Goal: Obtain resource: Download file/media

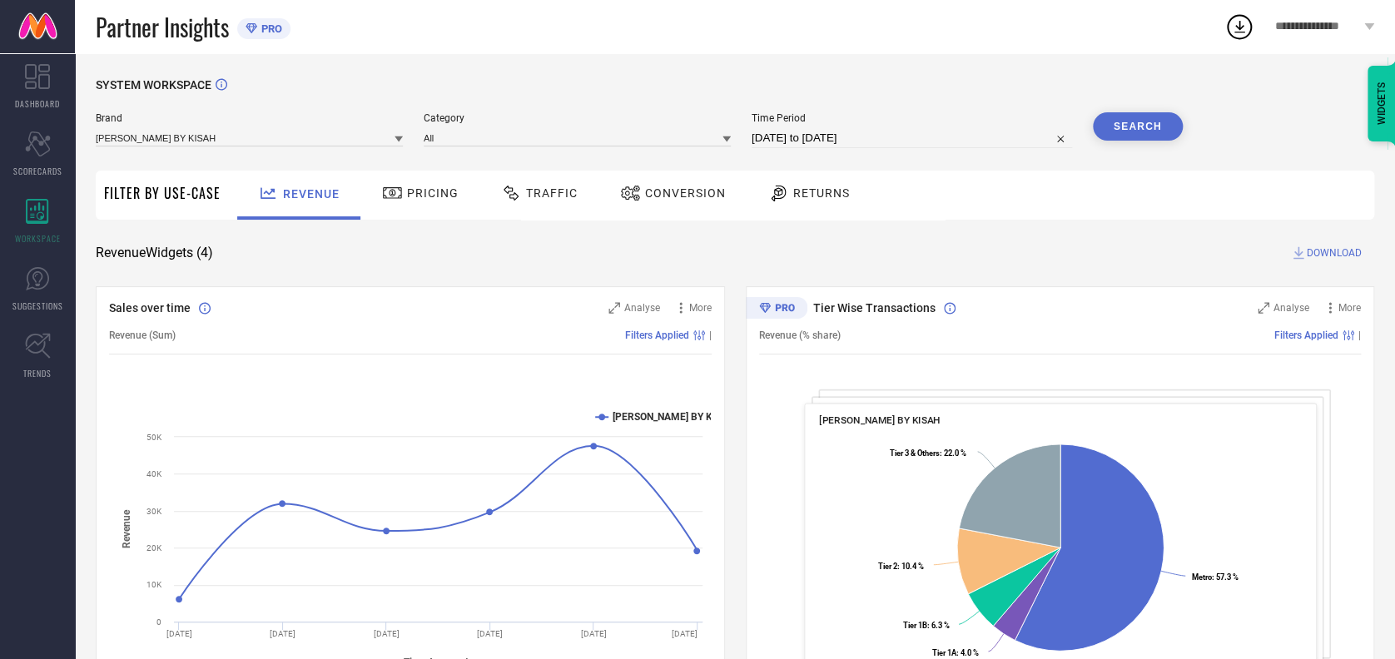
click at [587, 193] on div "Traffic" at bounding box center [539, 195] width 118 height 49
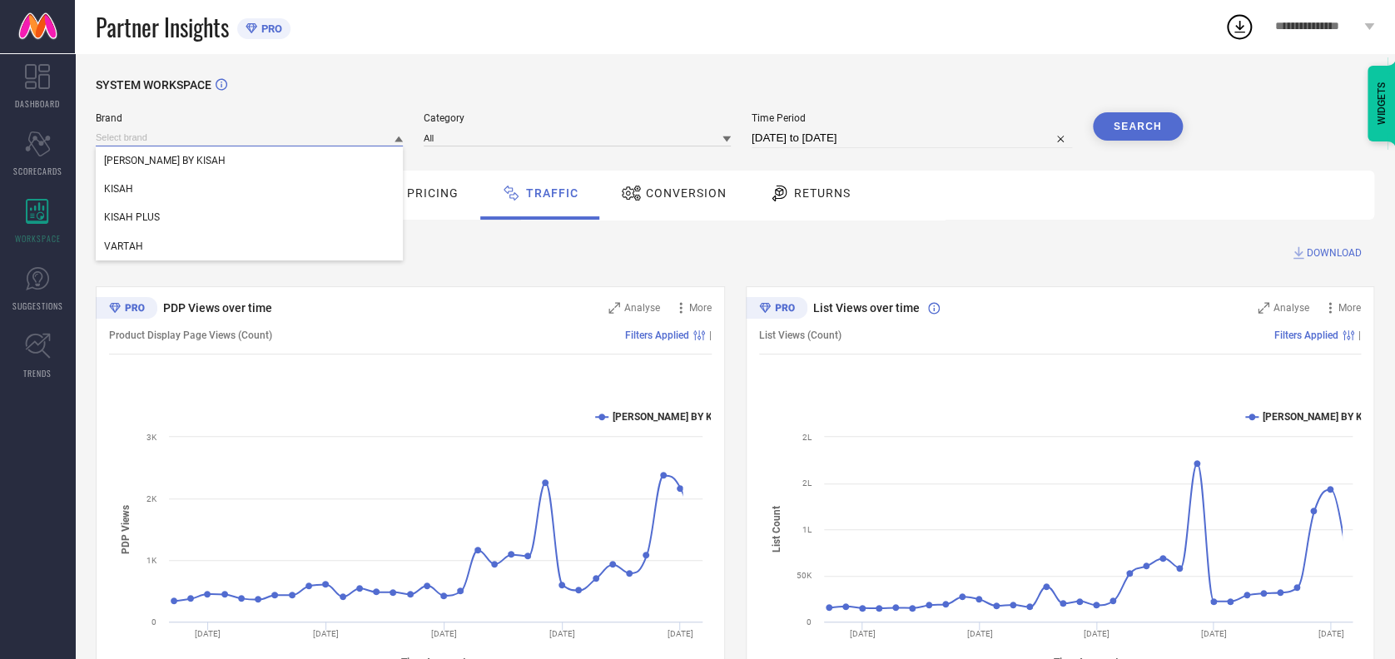
click at [250, 133] on input at bounding box center [249, 137] width 307 height 17
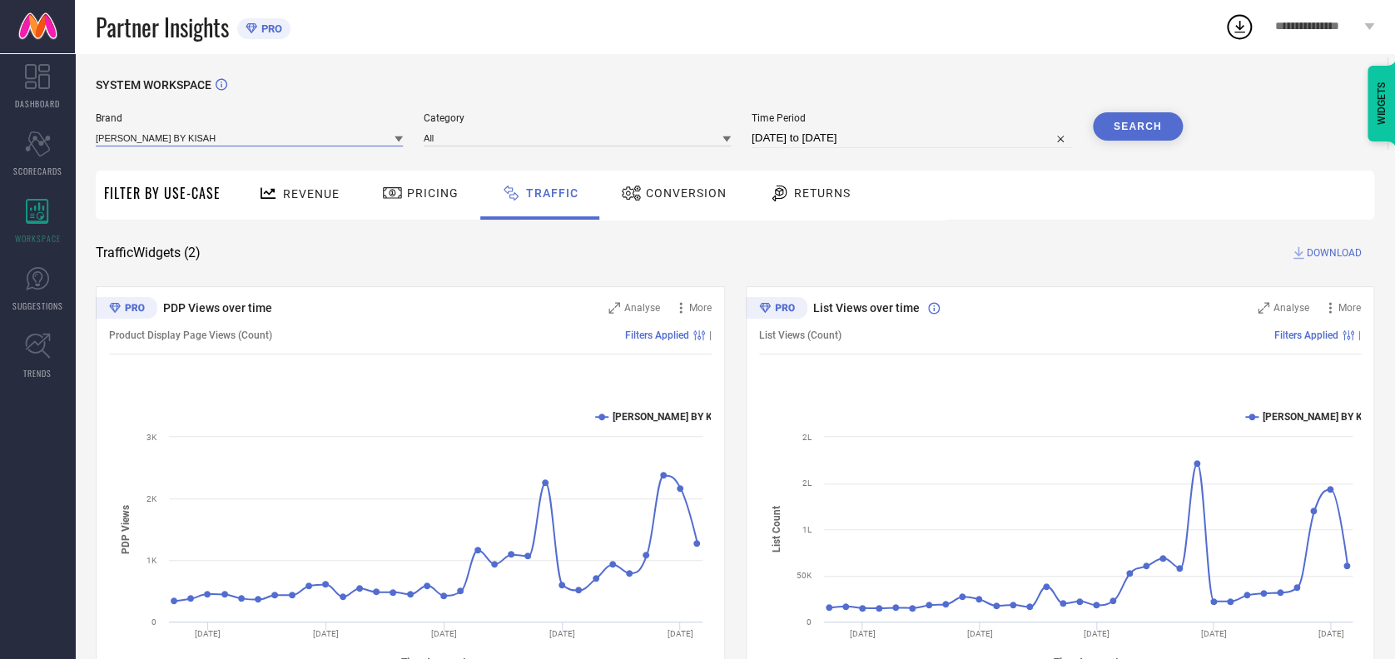
click at [198, 140] on input at bounding box center [249, 137] width 307 height 17
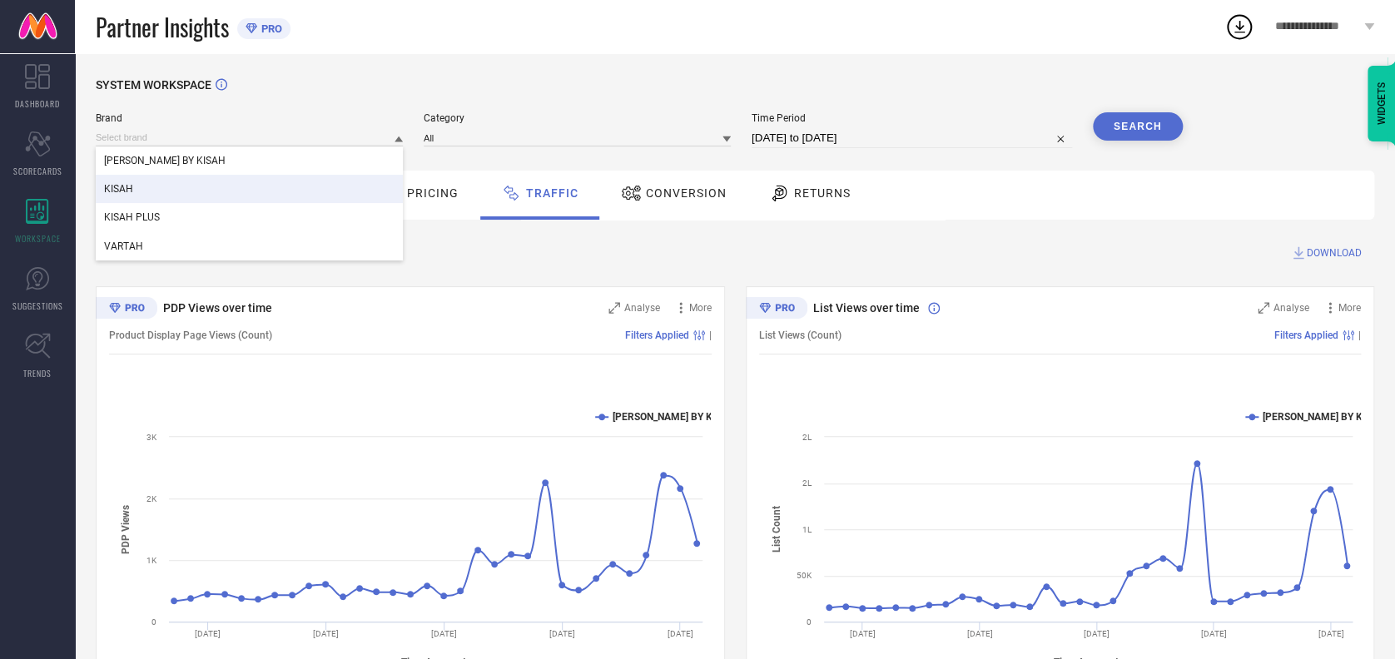
click at [150, 185] on div "KISAH" at bounding box center [249, 189] width 307 height 28
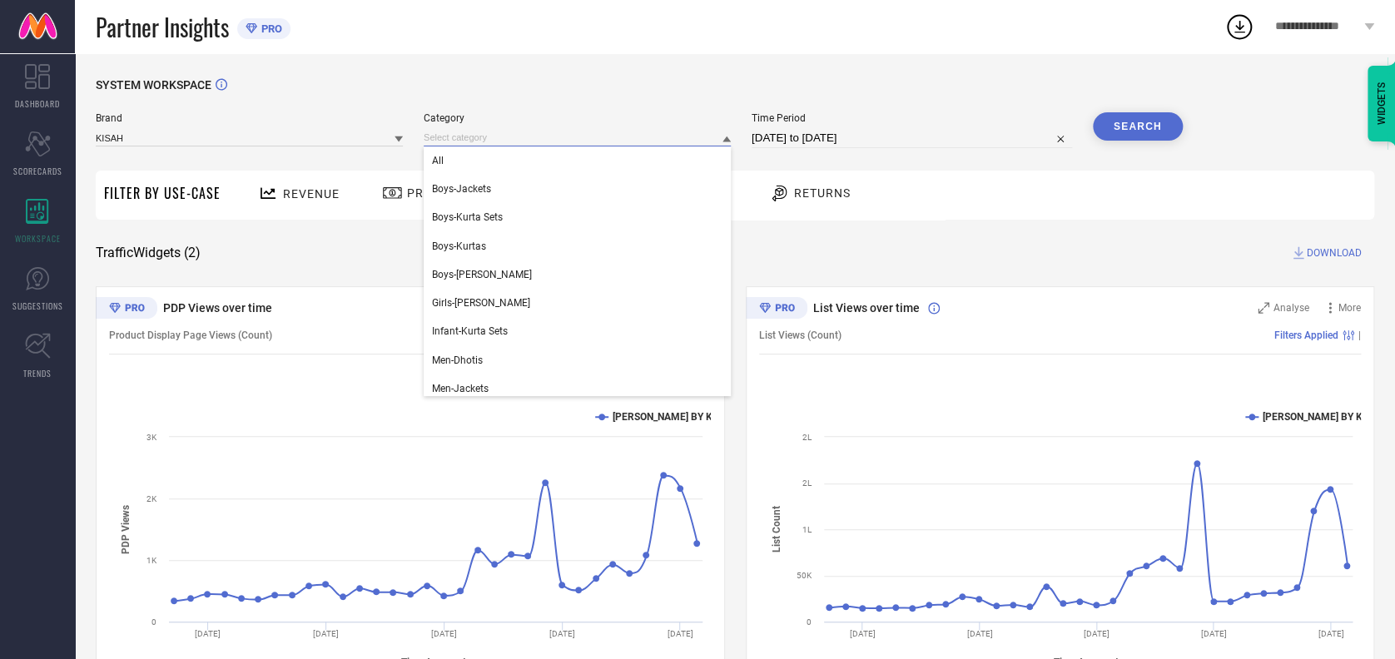
click at [452, 146] on input at bounding box center [577, 137] width 307 height 17
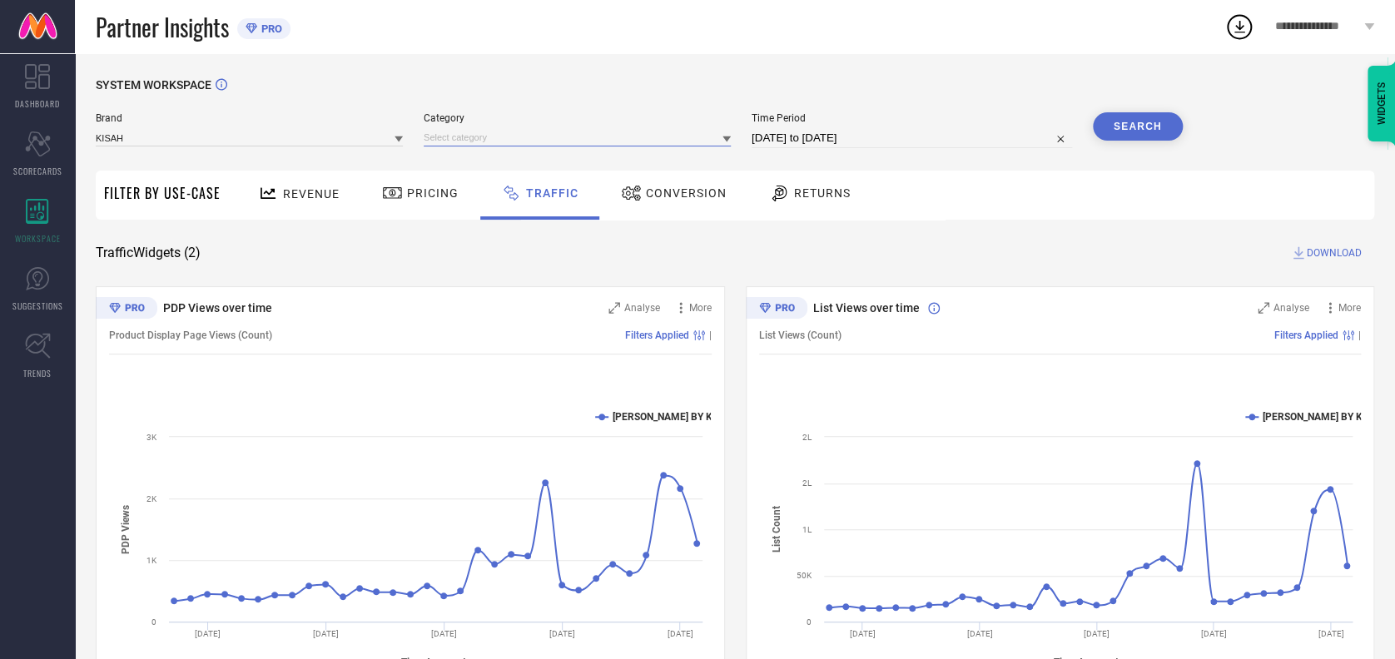
click at [471, 131] on input at bounding box center [577, 137] width 307 height 17
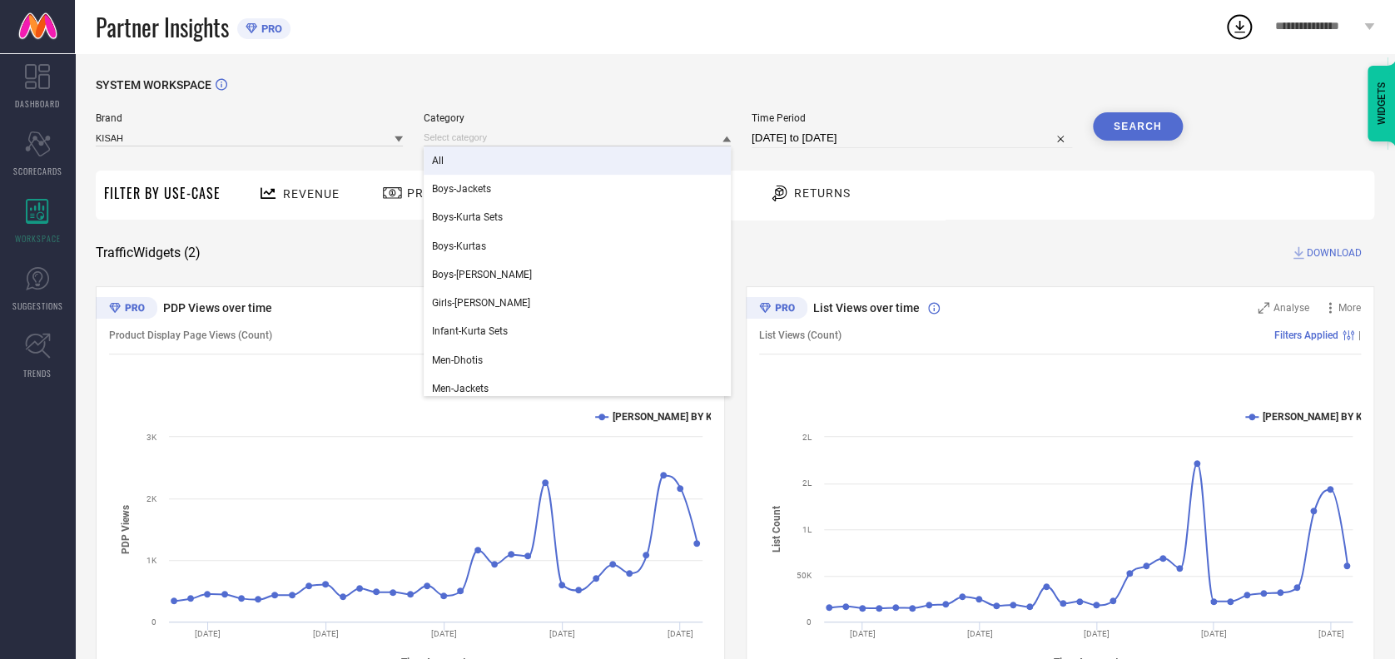
click at [453, 160] on div "All" at bounding box center [577, 160] width 307 height 28
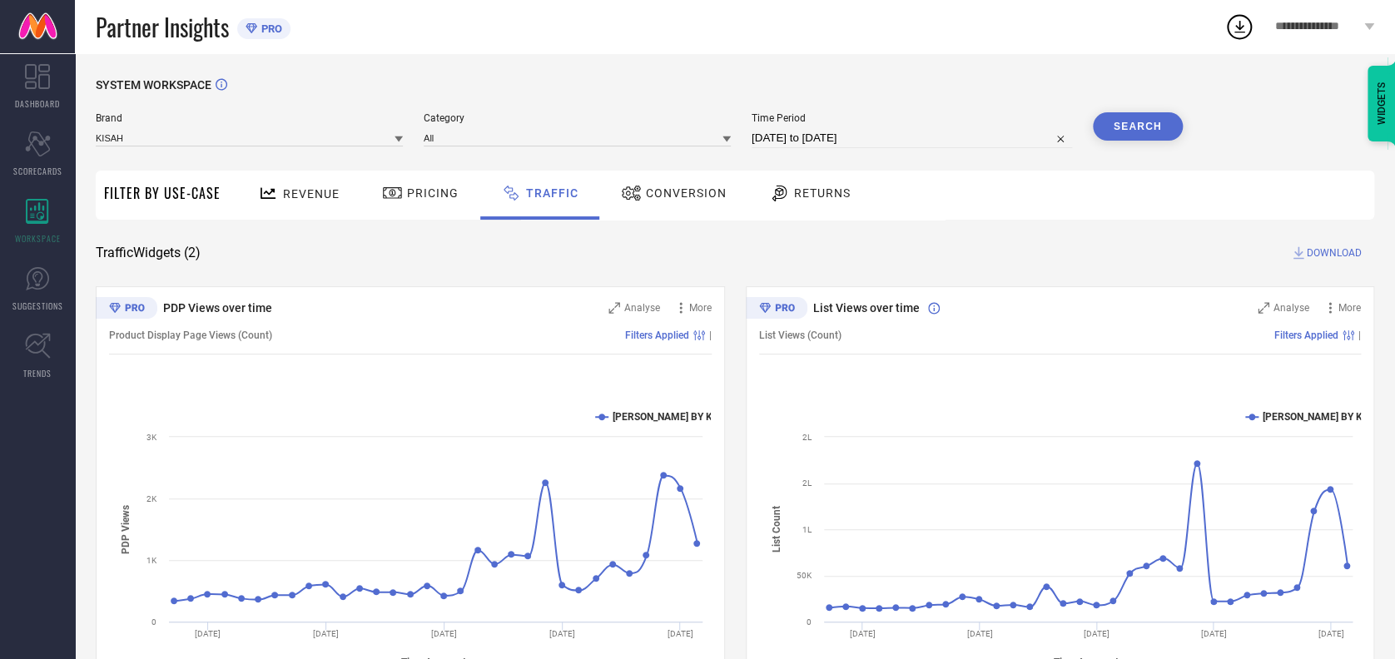
select select "7"
select select "2025"
select select "8"
select select "2025"
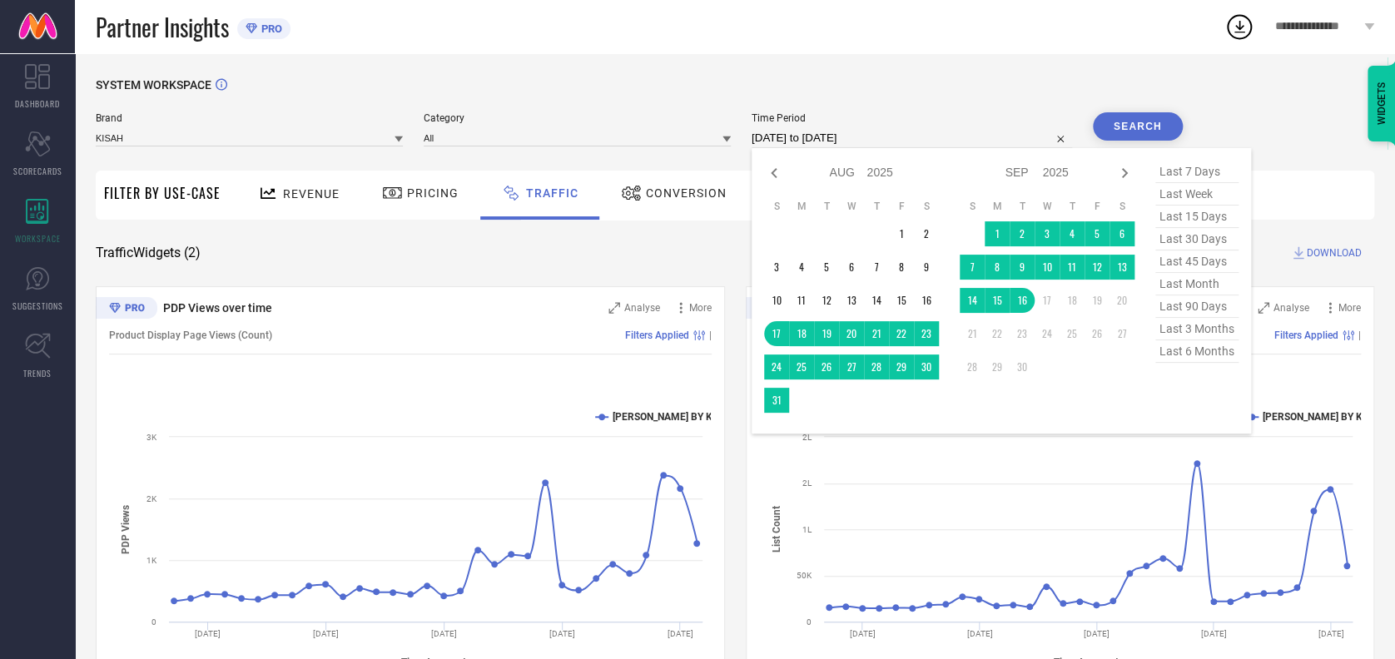
click at [895, 140] on input "[DATE] to [DATE]" at bounding box center [911, 138] width 320 height 20
click at [765, 172] on icon at bounding box center [774, 173] width 20 height 20
select select "6"
select select "2025"
select select "7"
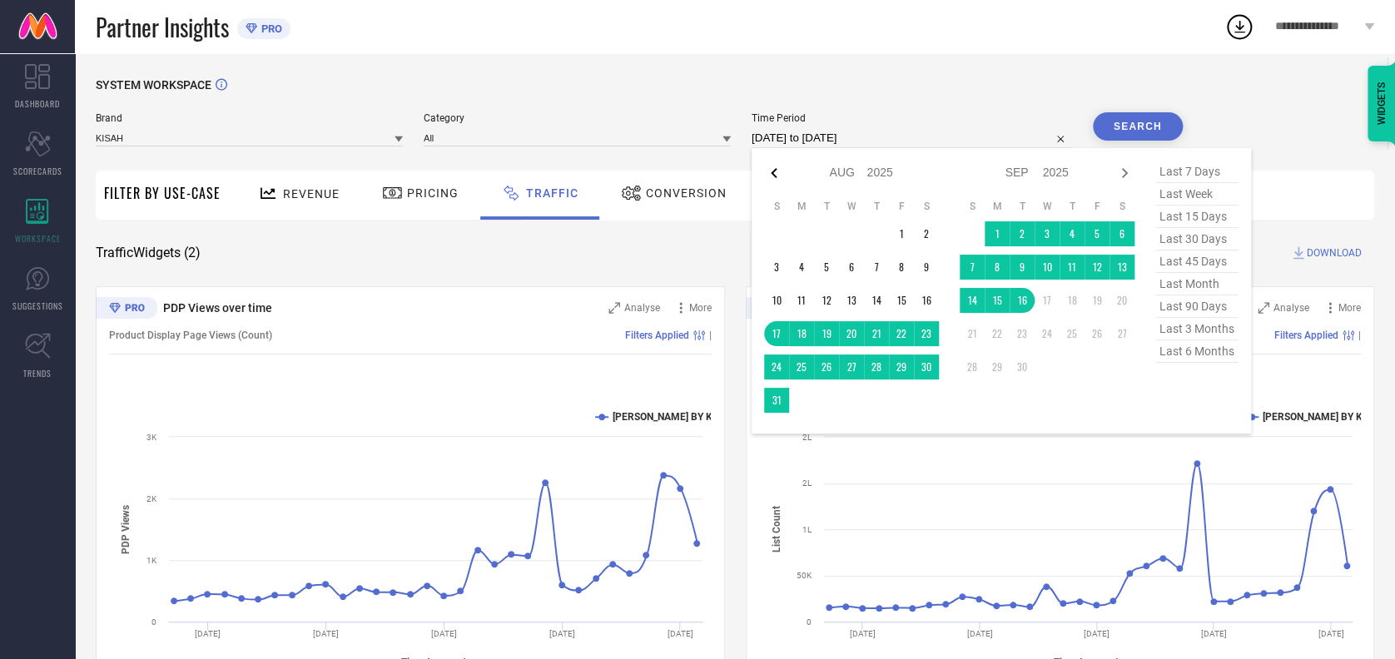
select select "2025"
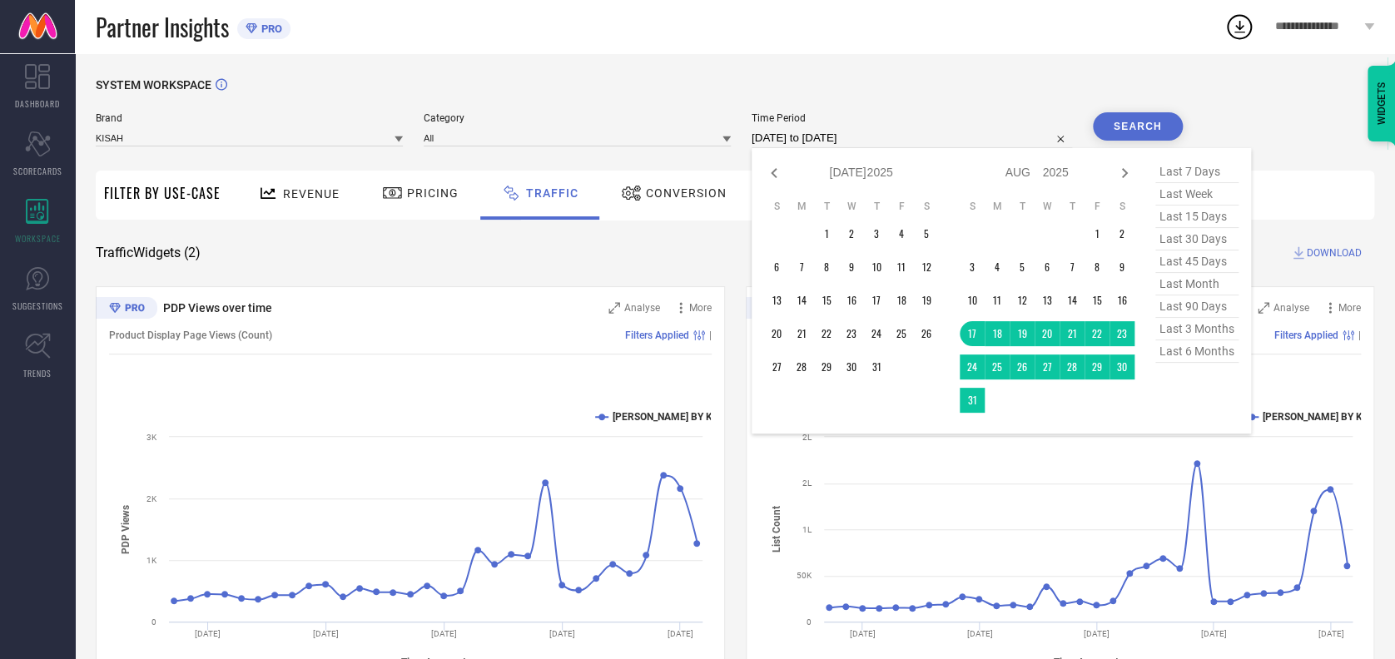
click at [765, 172] on icon at bounding box center [774, 173] width 20 height 20
select select "5"
select select "2025"
select select "6"
select select "2025"
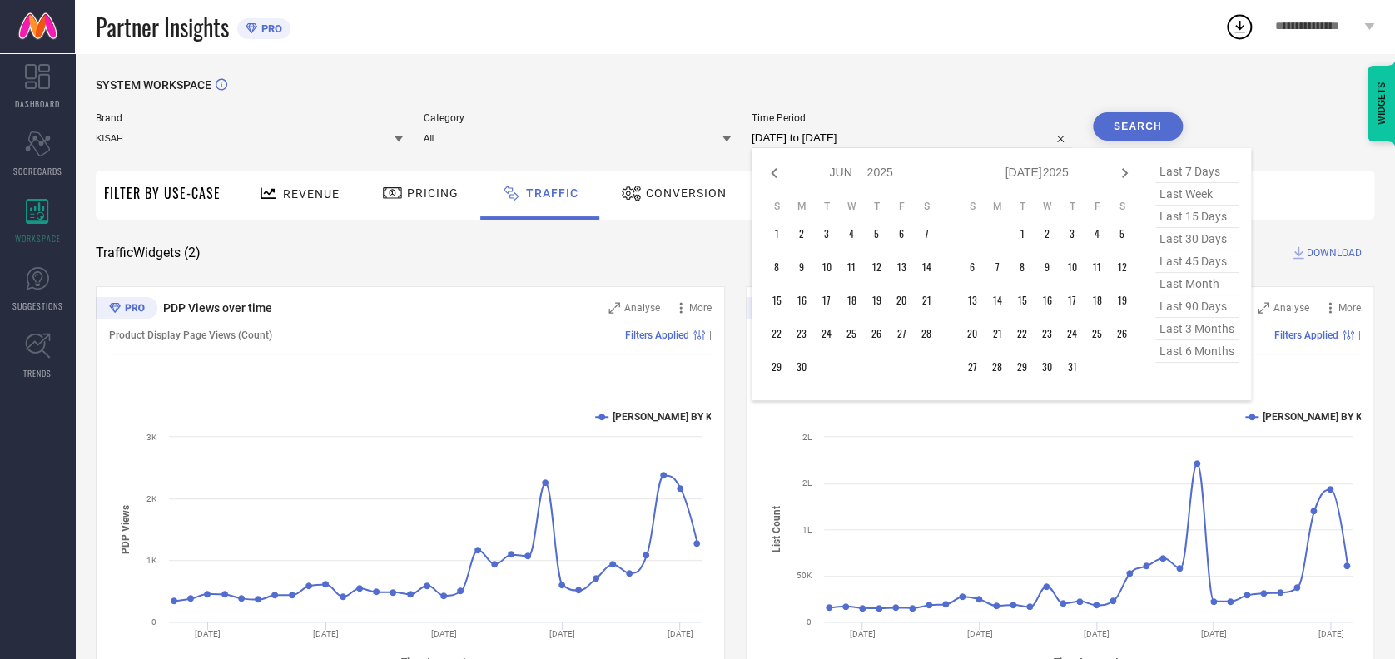
click at [765, 172] on icon at bounding box center [774, 173] width 20 height 20
select select "3"
select select "2025"
select select "4"
select select "2025"
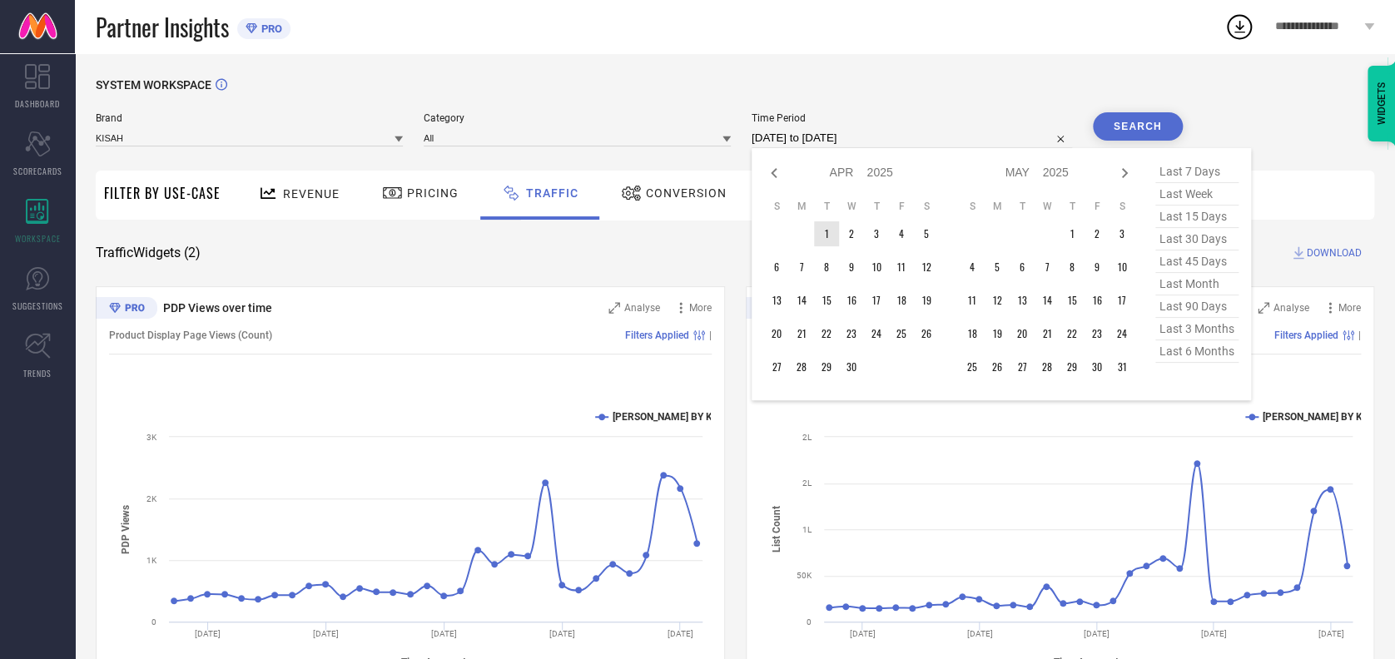
click at [818, 220] on table "S M T W T F S 1 2 3 4 5 6 7 8 9 10 11 12 13 14 15 16 17 18 19 20 21 22 23 24 25…" at bounding box center [851, 289] width 175 height 196
type input "After [DATE]"
click at [822, 228] on td "1" at bounding box center [826, 233] width 25 height 25
click at [1123, 173] on icon at bounding box center [1124, 173] width 6 height 10
select select "4"
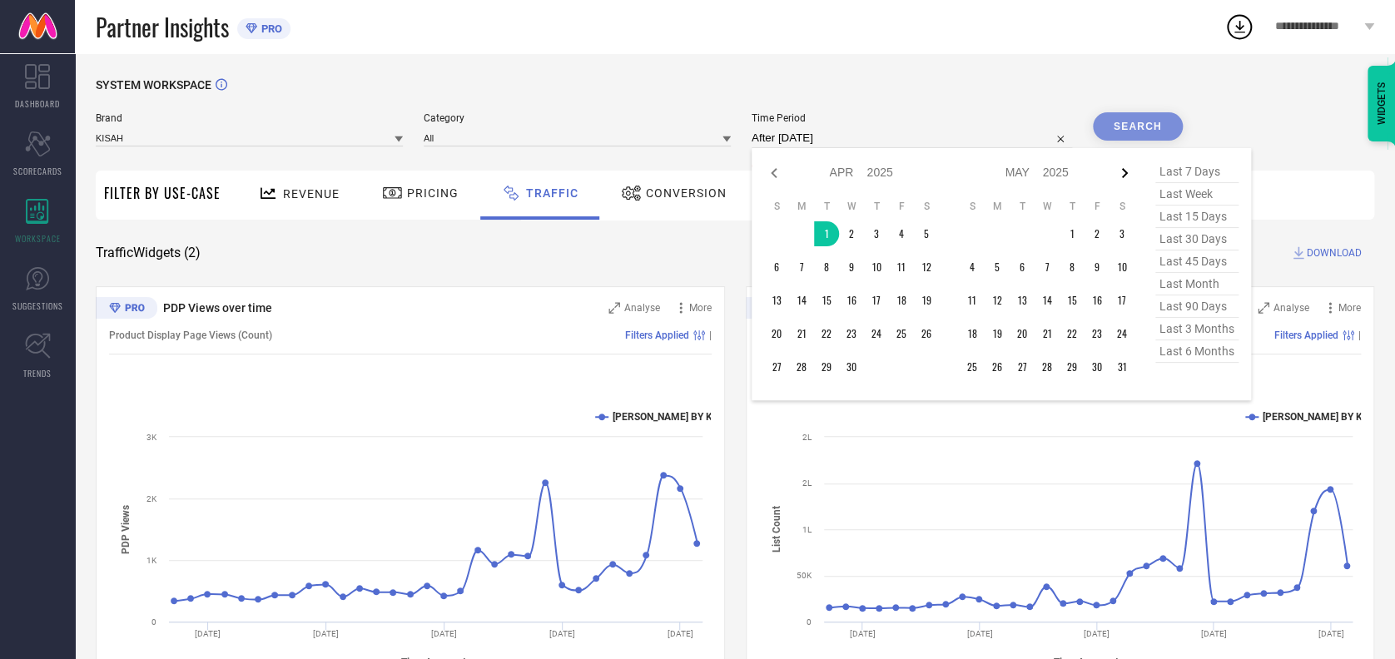
select select "2025"
select select "5"
select select "2025"
click at [1123, 173] on icon at bounding box center [1124, 173] width 6 height 10
select select "5"
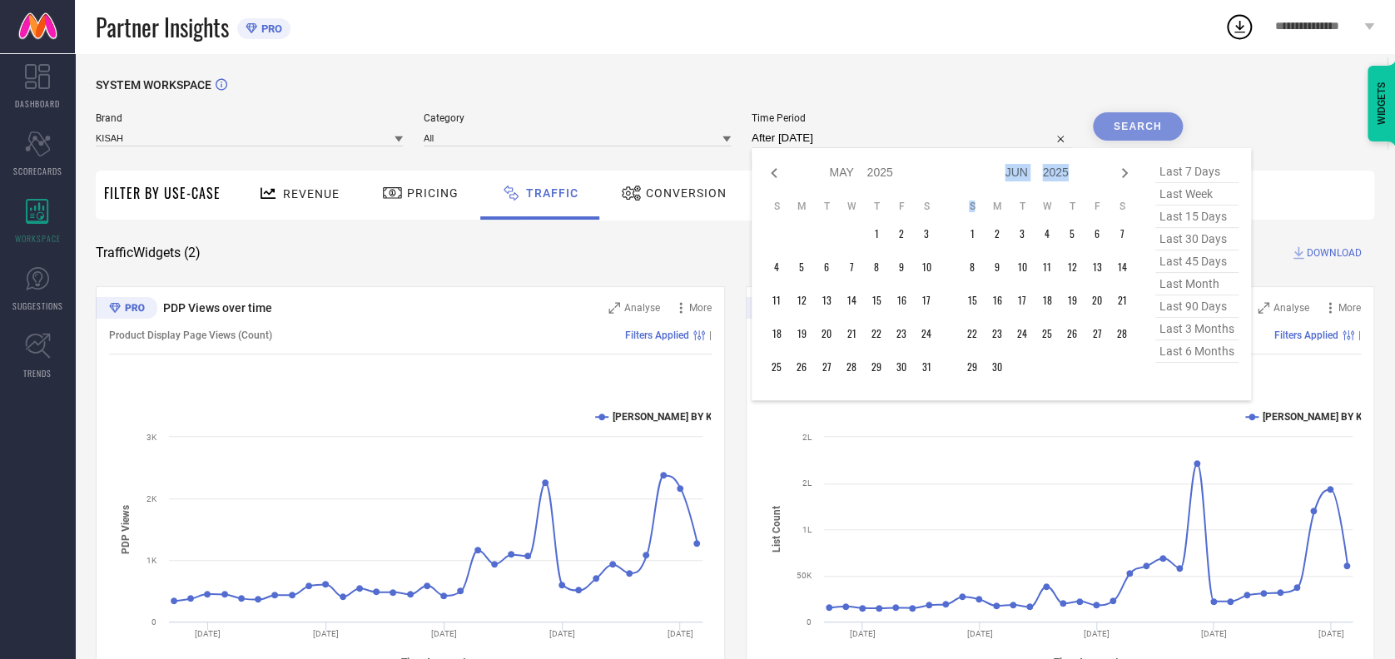
select select "2025"
select select "6"
select select "2025"
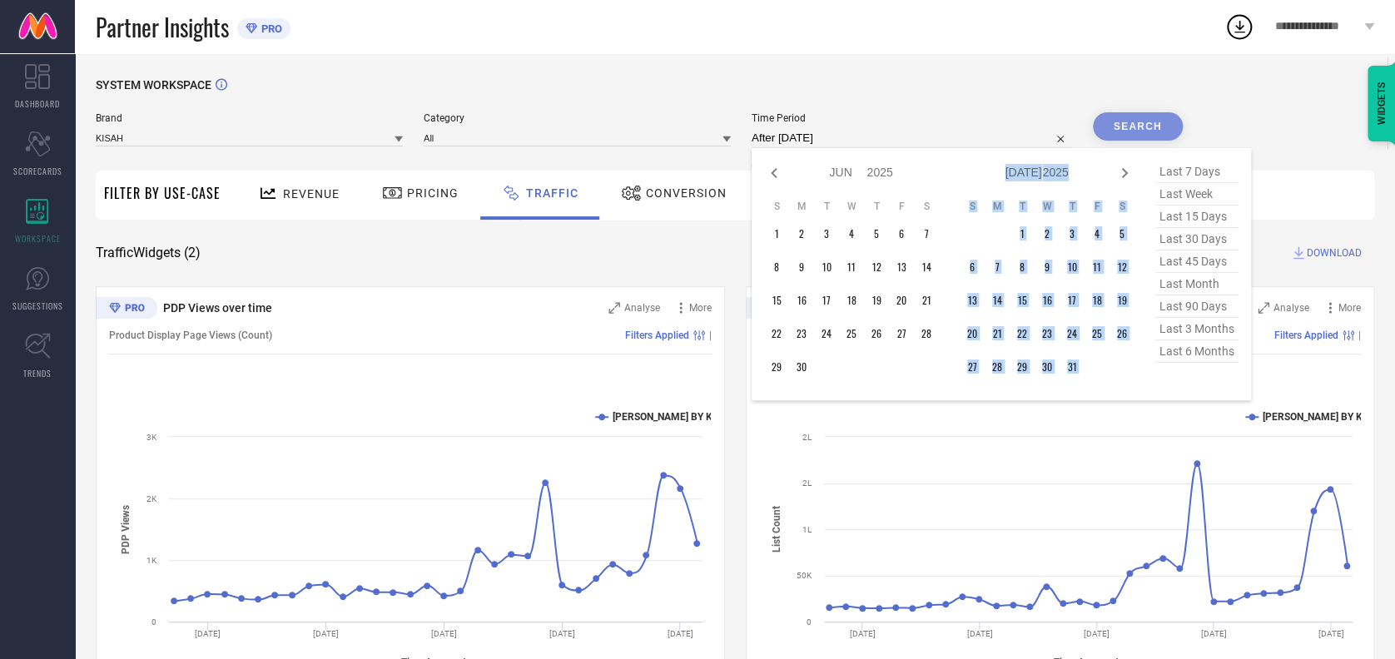
click at [1123, 173] on icon at bounding box center [1124, 173] width 6 height 10
select select "6"
select select "2025"
select select "7"
select select "2025"
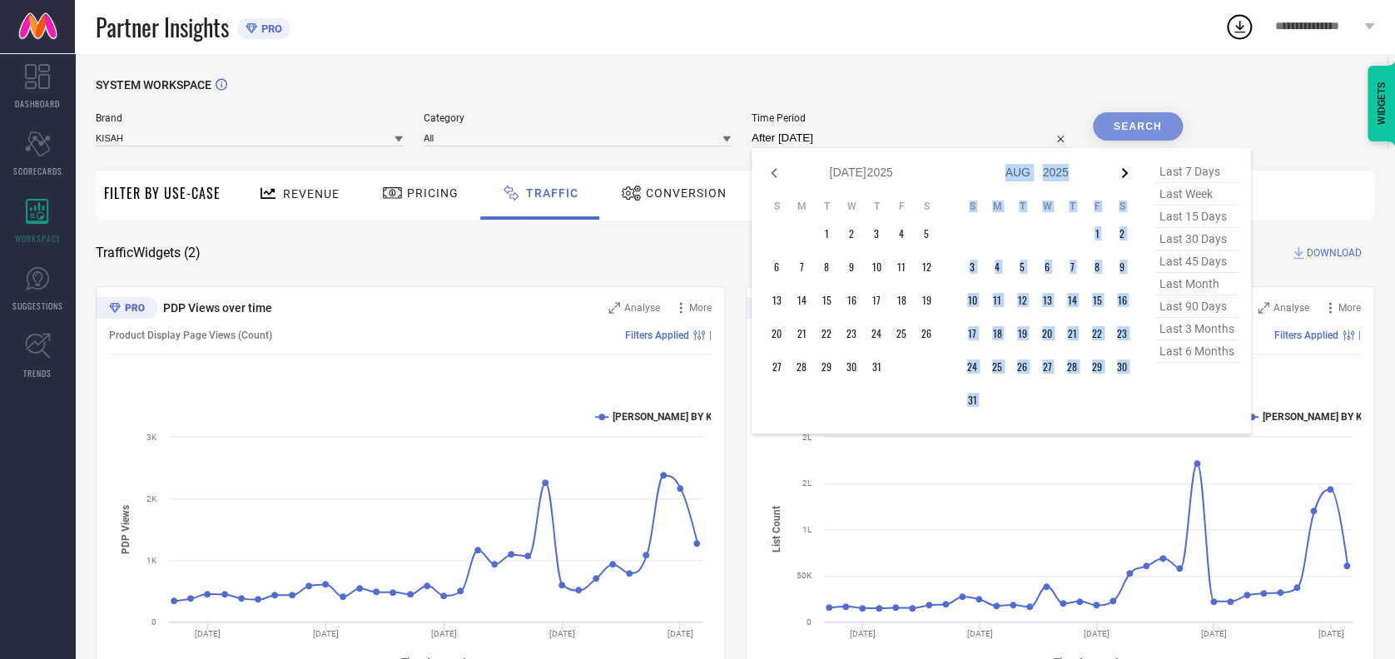
click at [1123, 173] on icon at bounding box center [1124, 173] width 6 height 10
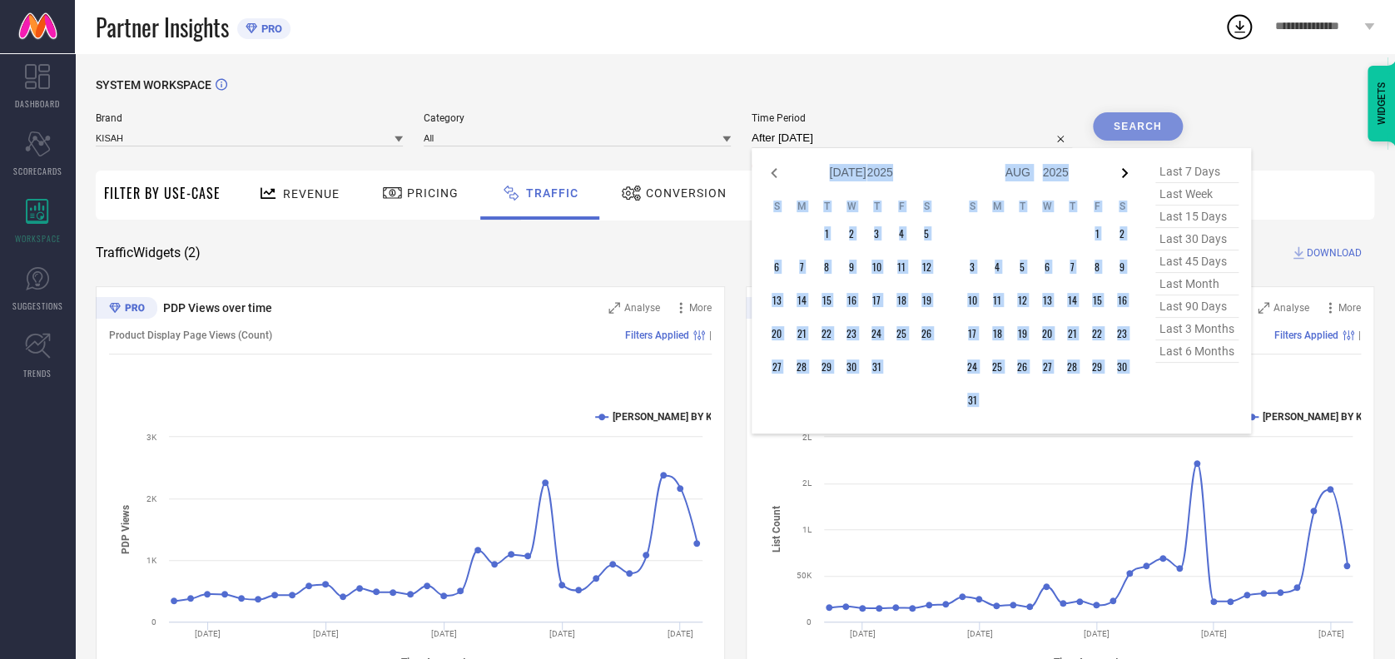
select select "7"
select select "2025"
select select "8"
select select "2025"
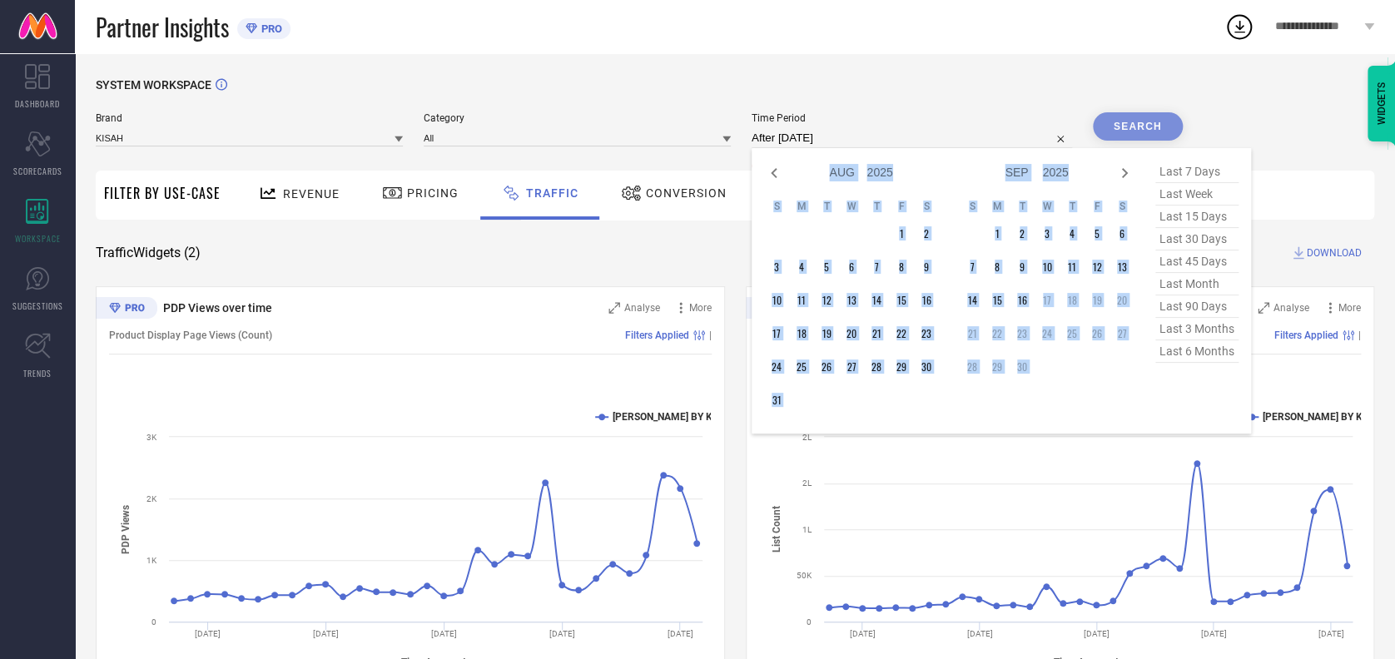
click at [1123, 173] on icon at bounding box center [1124, 173] width 6 height 10
select select "8"
select select "2025"
select select "9"
select select "2025"
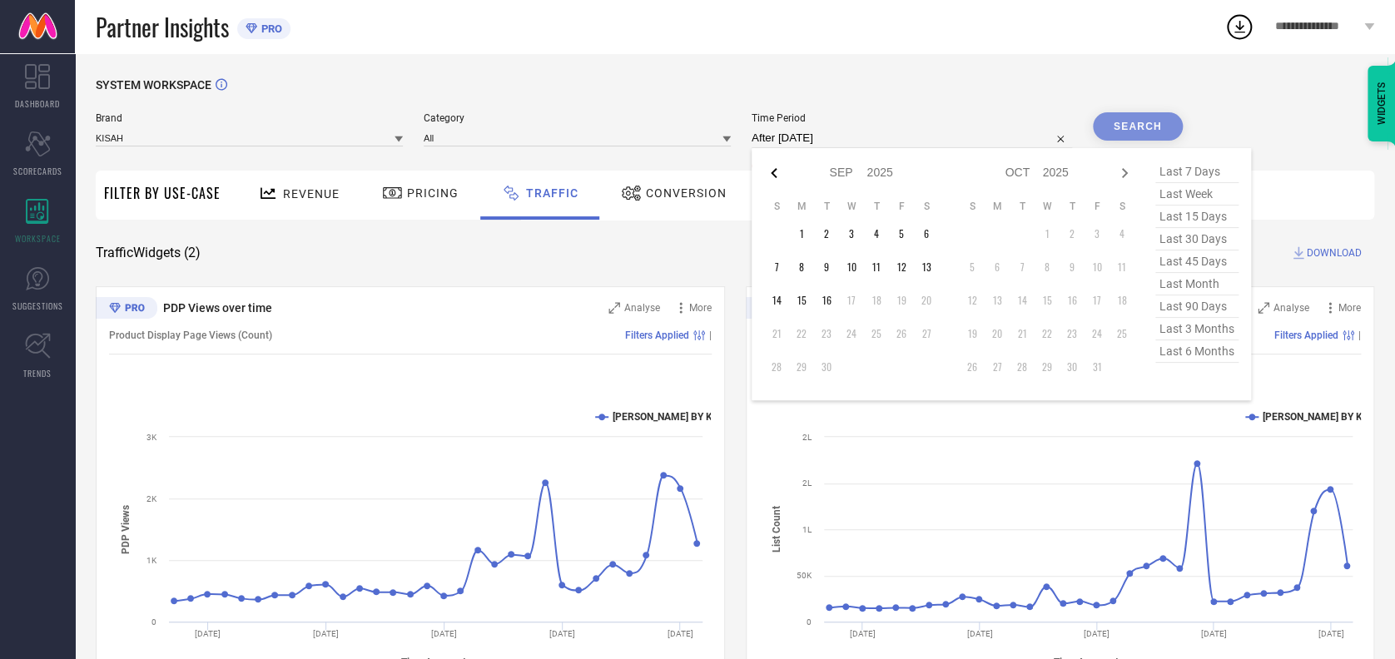
click at [771, 175] on icon at bounding box center [774, 173] width 6 height 10
select select "7"
select select "2025"
select select "8"
select select "2025"
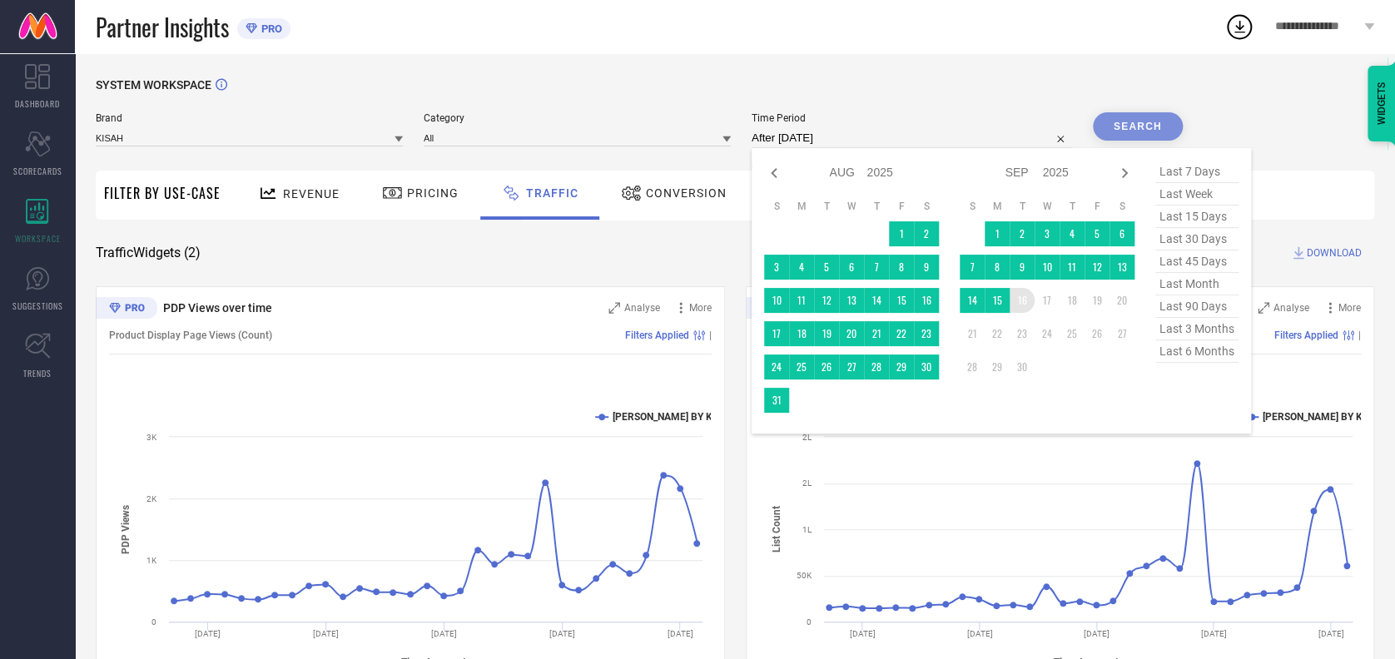
type input "[DATE] to [DATE]"
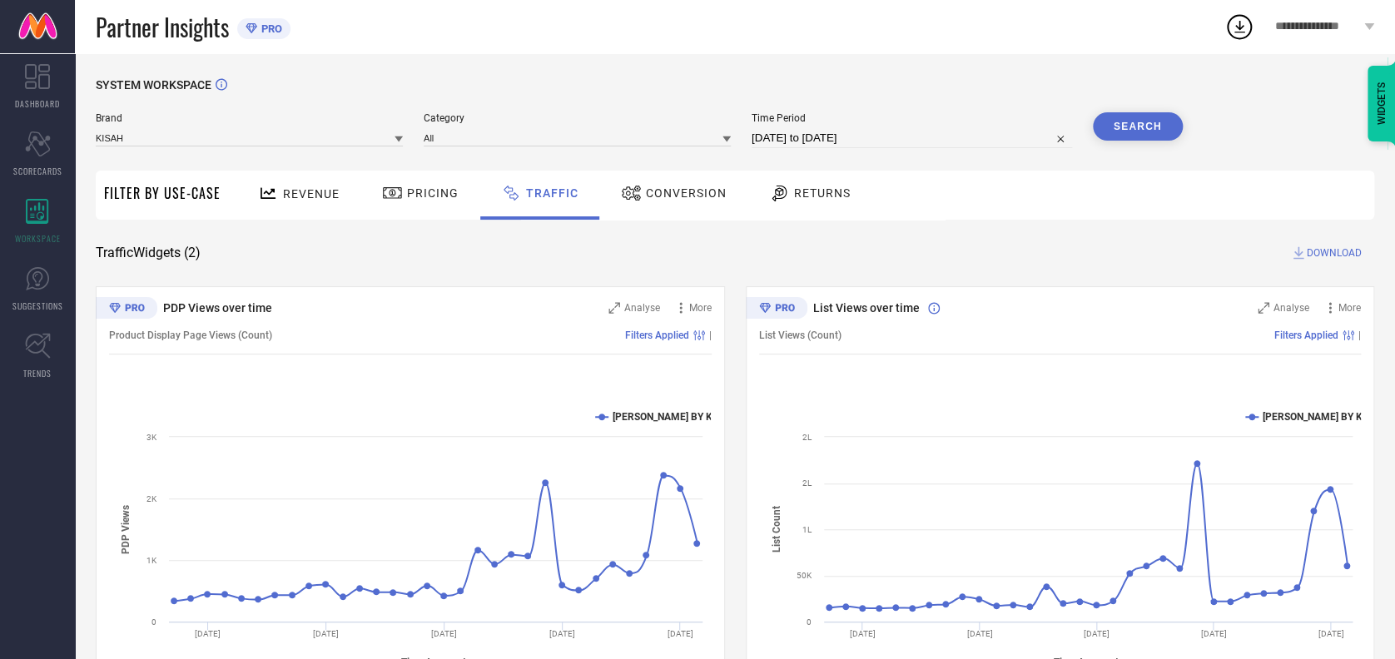
click at [1137, 130] on button "Search" at bounding box center [1138, 126] width 90 height 28
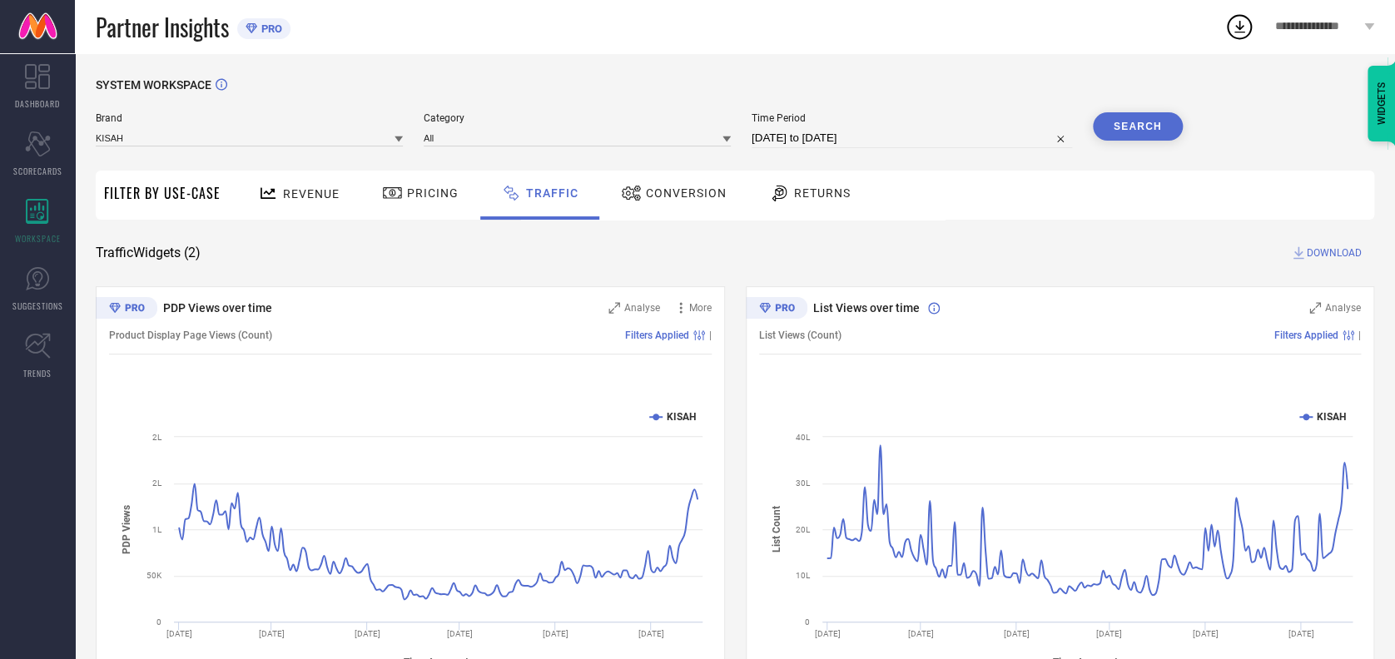
click at [1325, 256] on span "DOWNLOAD" at bounding box center [1333, 253] width 55 height 17
